Goal: Navigation & Orientation: Find specific page/section

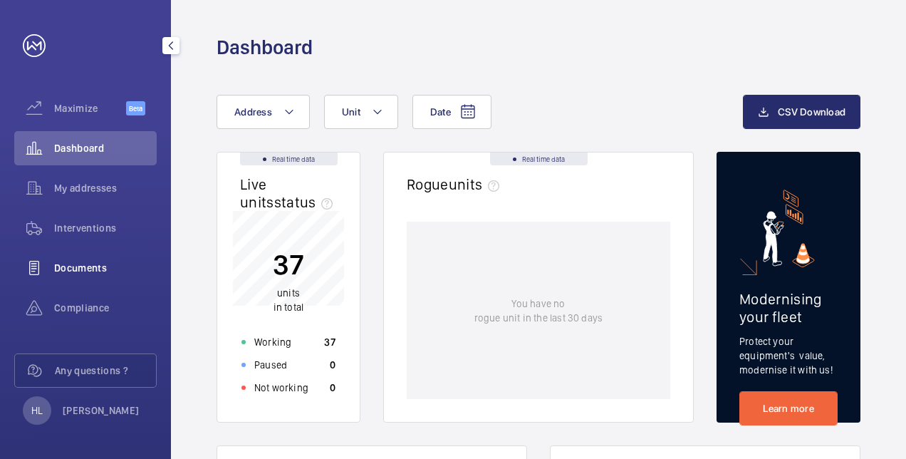
click at [90, 264] on span "Documents" at bounding box center [105, 268] width 103 height 14
